Goal: Task Accomplishment & Management: Use online tool/utility

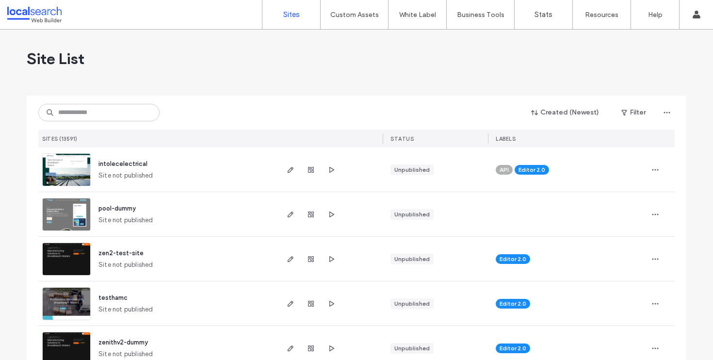
click at [78, 115] on input at bounding box center [98, 112] width 121 height 17
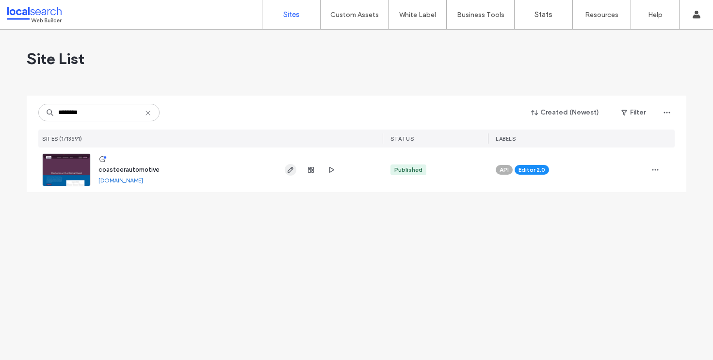
type input "********"
click at [288, 169] on icon "button" at bounding box center [291, 170] width 8 height 8
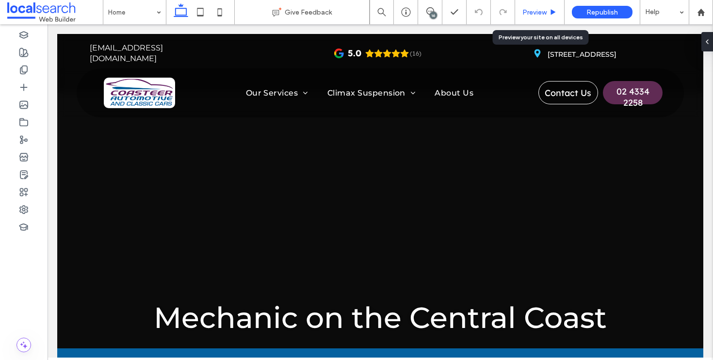
click at [547, 11] on div "Preview" at bounding box center [539, 12] width 49 height 8
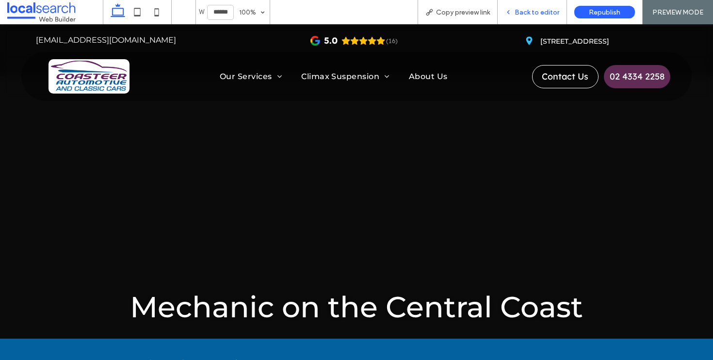
click at [534, 10] on span "Back to editor" at bounding box center [537, 12] width 45 height 8
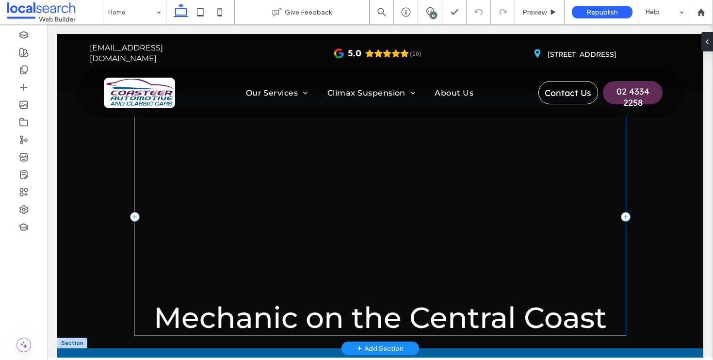
click at [460, 201] on div "Mechanic on the Central Coast" at bounding box center [380, 216] width 491 height 237
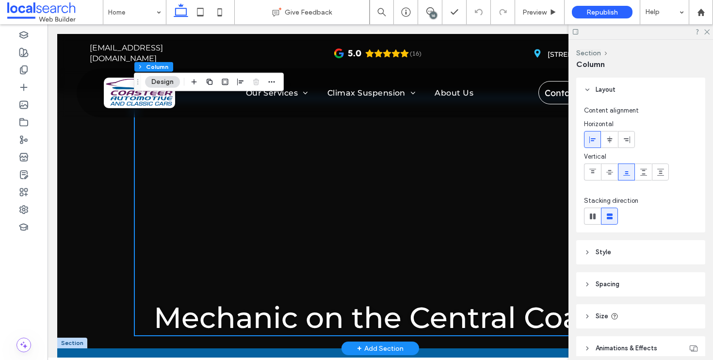
click at [111, 188] on div "Mechanic on the Central Coast" at bounding box center [380, 191] width 646 height 314
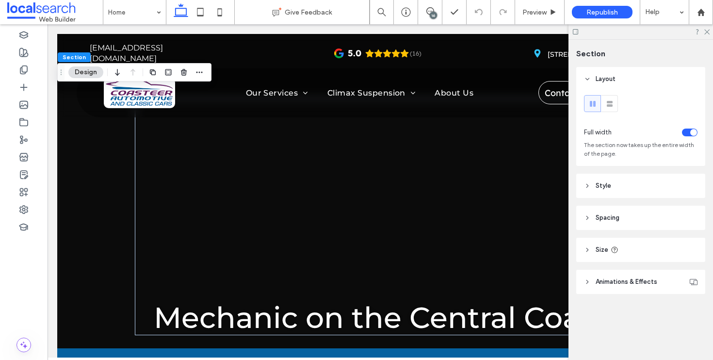
click at [639, 274] on header "Animations & Effects" at bounding box center [640, 282] width 129 height 24
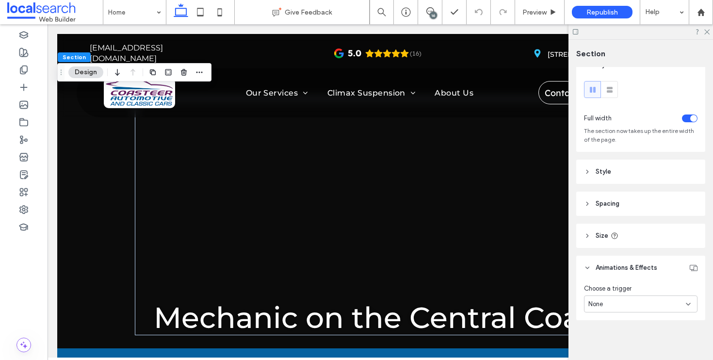
scroll to position [17, 0]
click at [627, 172] on header "Style" at bounding box center [640, 169] width 129 height 24
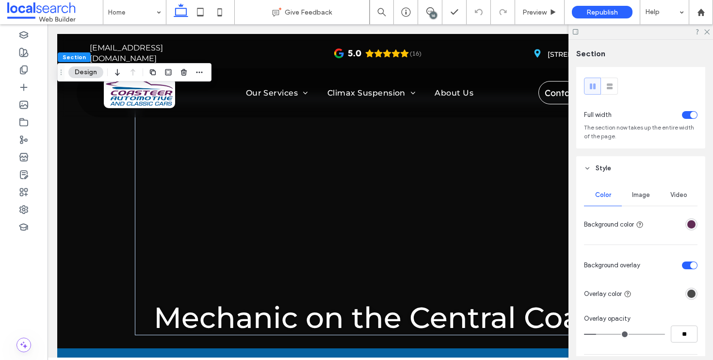
click at [678, 192] on span "Video" at bounding box center [678, 195] width 17 height 8
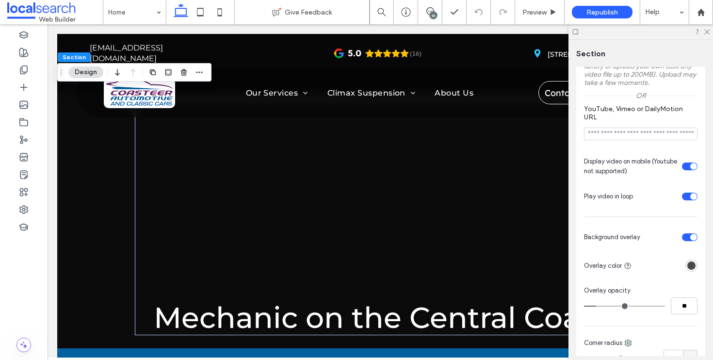
scroll to position [288, 0]
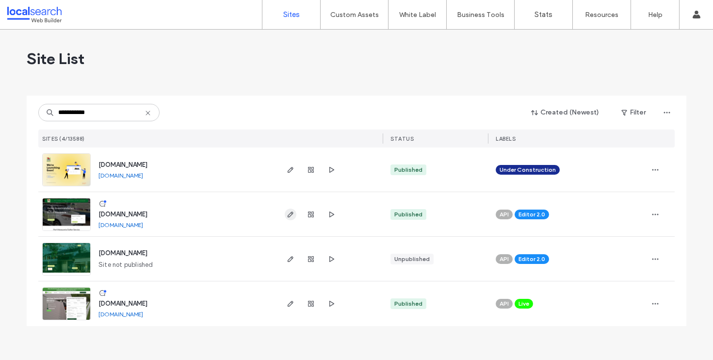
type input "**********"
click at [290, 214] on icon "button" at bounding box center [291, 214] width 8 height 8
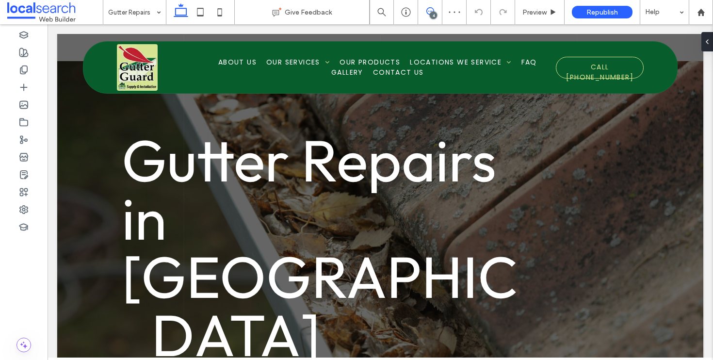
click at [431, 8] on icon at bounding box center [430, 11] width 8 height 8
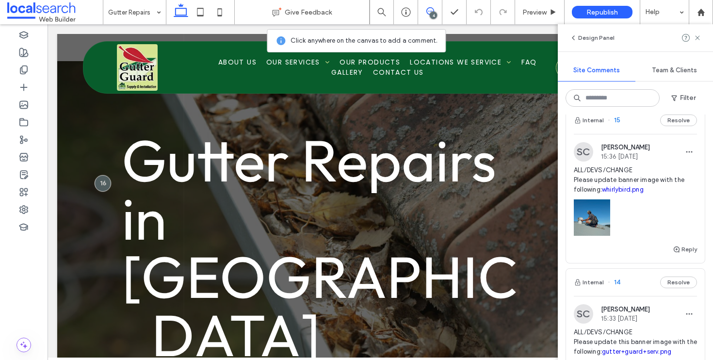
scroll to position [169, 0]
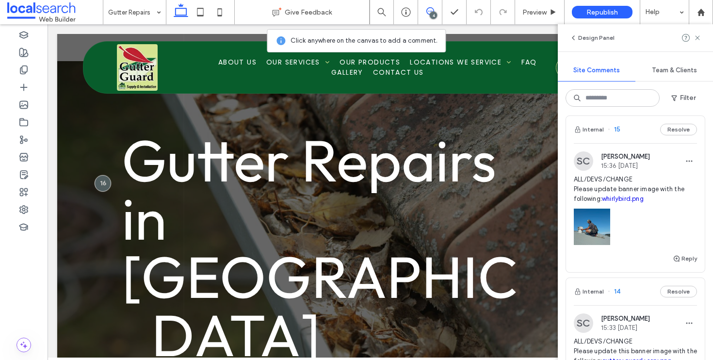
click at [629, 139] on div "Internal 15 Resolve" at bounding box center [635, 129] width 139 height 27
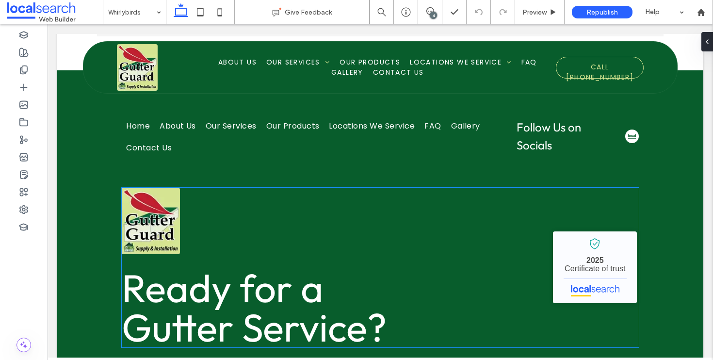
scroll to position [1603, 0]
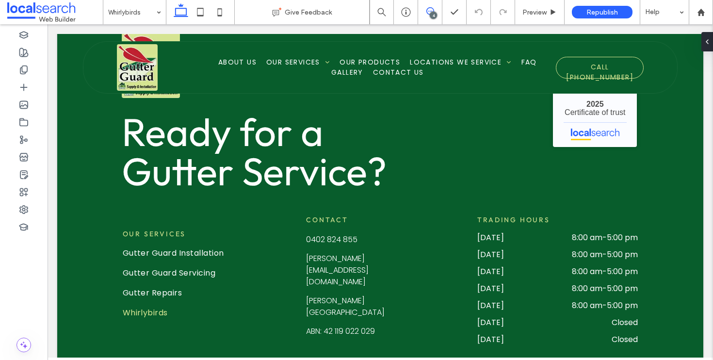
click at [431, 11] on icon at bounding box center [430, 11] width 8 height 8
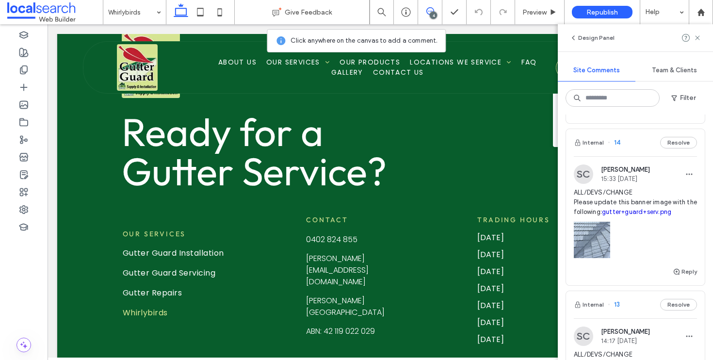
scroll to position [479, 0]
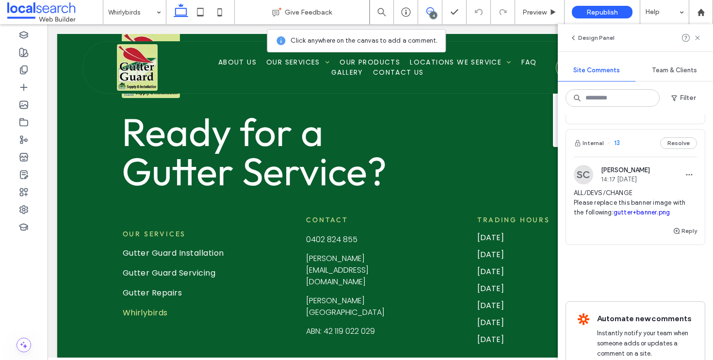
click at [642, 157] on div "Internal 13 Resolve" at bounding box center [635, 142] width 139 height 27
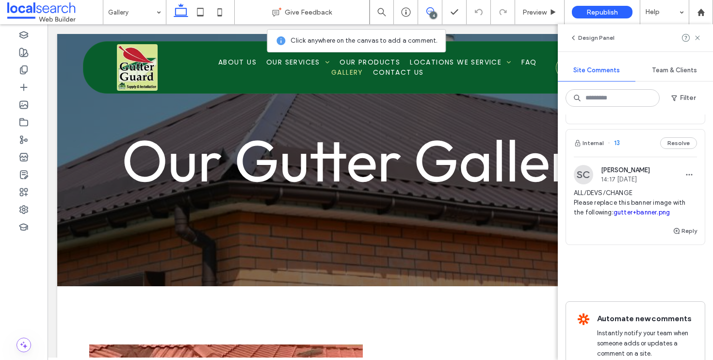
scroll to position [0, 0]
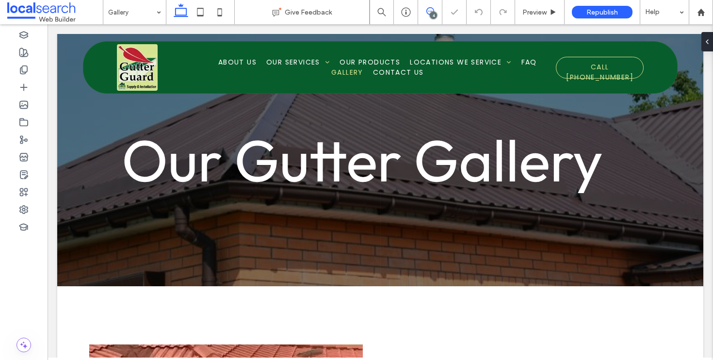
click at [429, 15] on use at bounding box center [430, 11] width 8 height 8
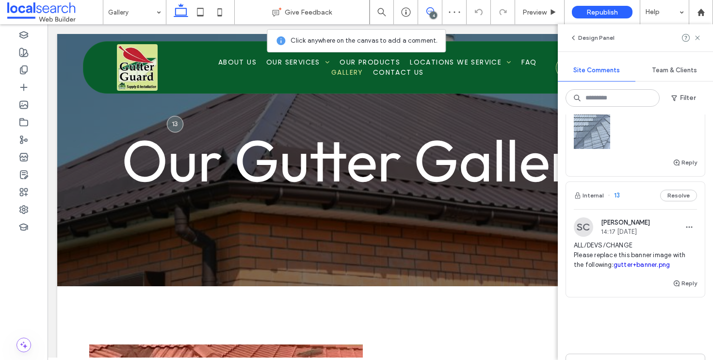
scroll to position [567, 0]
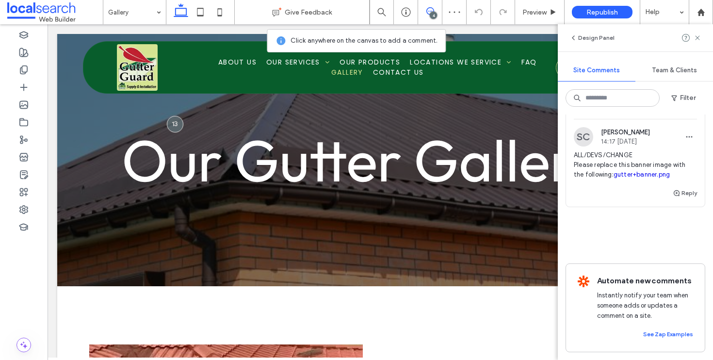
click at [614, 171] on link "gutter+banner.png" at bounding box center [642, 174] width 56 height 7
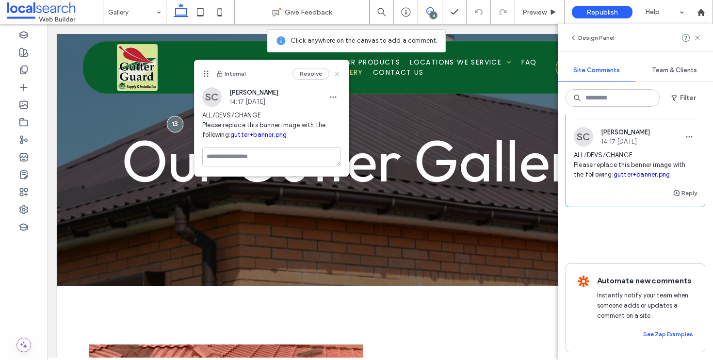
click at [337, 70] on icon at bounding box center [337, 74] width 8 height 8
